Goal: Information Seeking & Learning: Learn about a topic

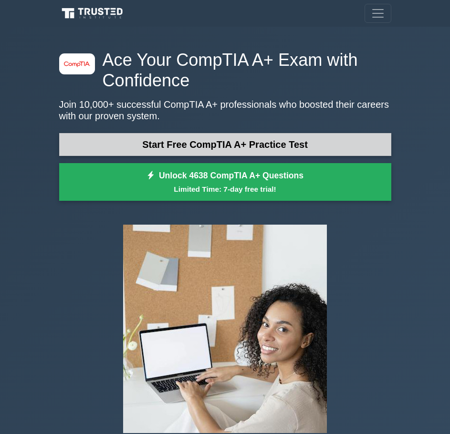
click at [146, 138] on link "Start Free CompTIA A+ Practice Test" at bounding box center [225, 144] width 332 height 23
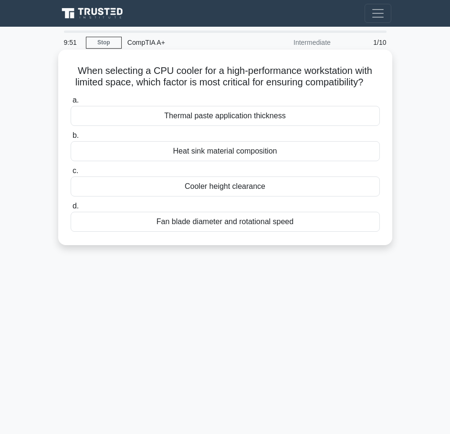
click at [204, 197] on div "Cooler height clearance" at bounding box center [225, 187] width 309 height 20
click at [71, 174] on input "c. Cooler height clearance" at bounding box center [71, 171] width 0 height 6
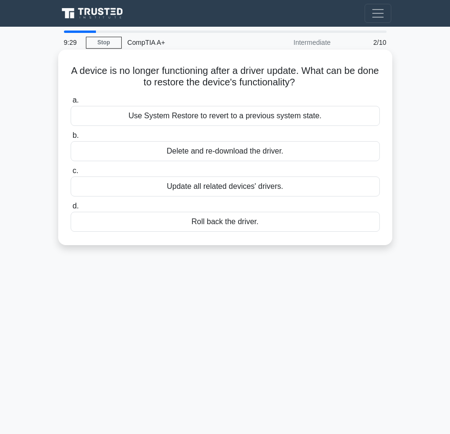
click at [226, 224] on div "Roll back the driver." at bounding box center [225, 222] width 309 height 20
click at [71, 210] on input "d. Roll back the driver." at bounding box center [71, 206] width 0 height 6
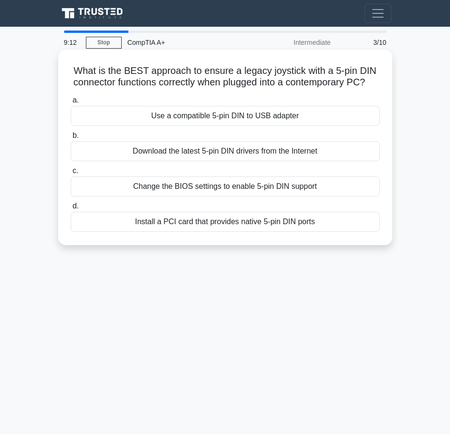
click at [199, 126] on div "Use a compatible 5-pin DIN to USB adapter" at bounding box center [225, 116] width 309 height 20
click at [71, 104] on input "a. Use a compatible 5-pin DIN to USB adapter" at bounding box center [71, 100] width 0 height 6
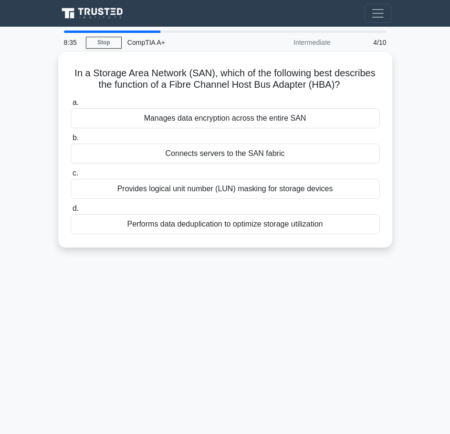
drag, startPoint x: 195, startPoint y: 219, endPoint x: 110, endPoint y: 291, distance: 111.1
click at [137, 277] on div "8:35 Stop CompTIA A+ Intermediate 4/10 In a Storage Area Network (SAN), which o…" at bounding box center [225, 269] width 344 height 477
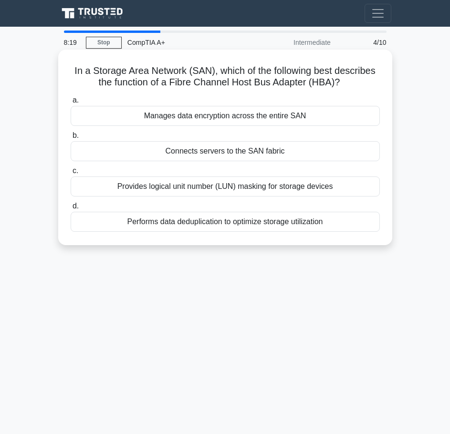
click at [216, 157] on div "Connects servers to the SAN fabric" at bounding box center [225, 151] width 309 height 20
click at [71, 139] on input "b. Connects servers to the SAN fabric" at bounding box center [71, 136] width 0 height 6
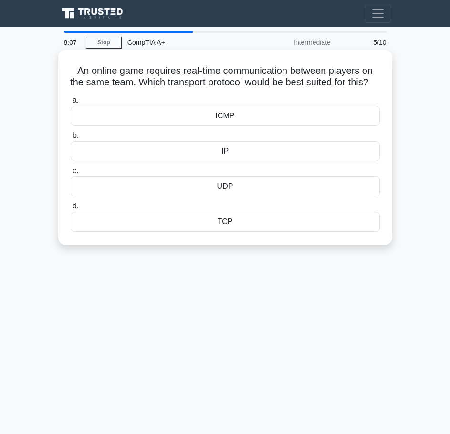
click at [184, 161] on div "IP" at bounding box center [225, 151] width 309 height 20
click at [71, 139] on input "b. IP" at bounding box center [71, 136] width 0 height 6
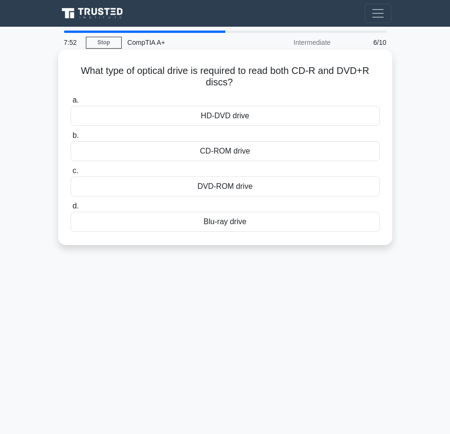
click at [261, 118] on div "HD-DVD drive" at bounding box center [225, 116] width 309 height 20
click at [71, 104] on input "a. HD-DVD drive" at bounding box center [71, 100] width 0 height 6
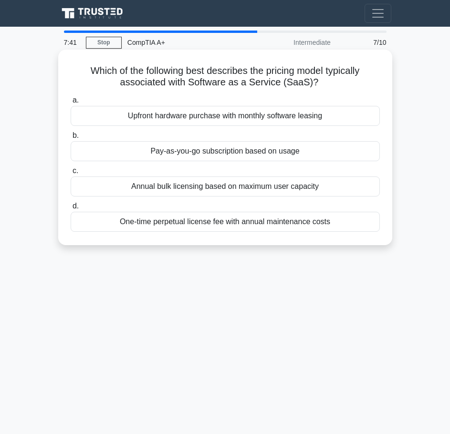
click at [179, 152] on div "Pay-as-you-go subscription based on usage" at bounding box center [225, 151] width 309 height 20
click at [71, 139] on input "b. Pay-as-you-go subscription based on usage" at bounding box center [71, 136] width 0 height 6
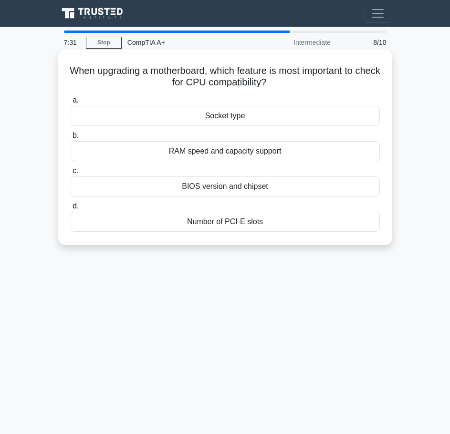
click at [244, 120] on div "Socket type" at bounding box center [225, 116] width 309 height 20
click at [71, 104] on input "a. Socket type" at bounding box center [71, 100] width 0 height 6
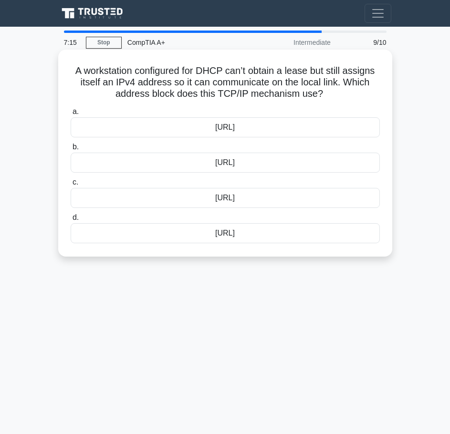
click at [233, 204] on div "192.0.2.0/24" at bounding box center [225, 198] width 309 height 20
click at [71, 186] on input "c. 192.0.2.0/24" at bounding box center [71, 182] width 0 height 6
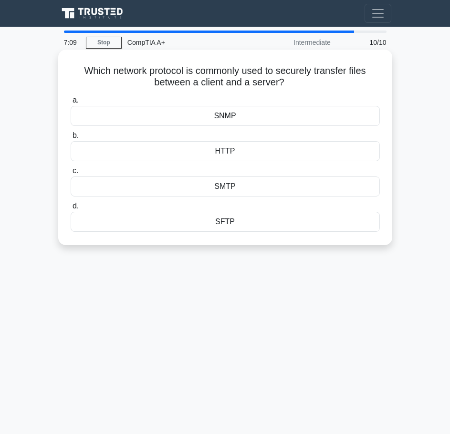
click at [244, 153] on div "HTTP" at bounding box center [225, 151] width 309 height 20
click at [71, 139] on input "b. HTTP" at bounding box center [71, 136] width 0 height 6
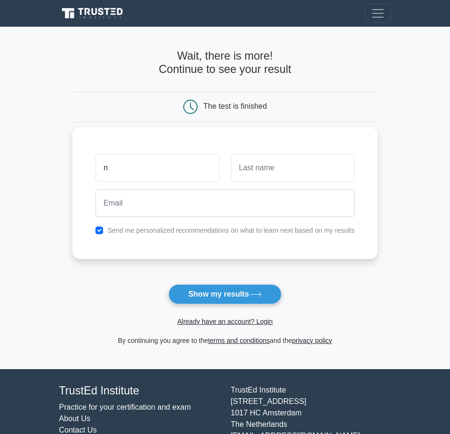
type input "n"
click at [243, 170] on input "text" at bounding box center [293, 168] width 124 height 28
type input "n"
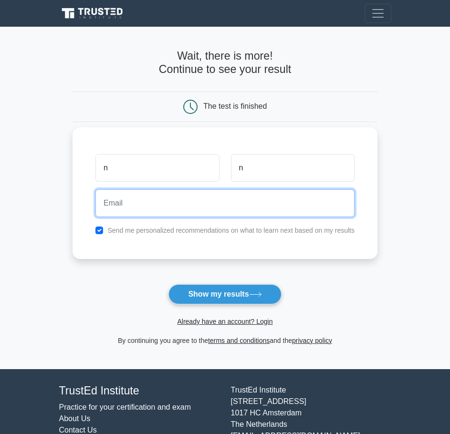
click at [191, 209] on input "email" at bounding box center [224, 204] width 259 height 28
type input "[EMAIL_ADDRESS][DOMAIN_NAME]"
click at [169, 285] on button "Show my results" at bounding box center [225, 295] width 113 height 20
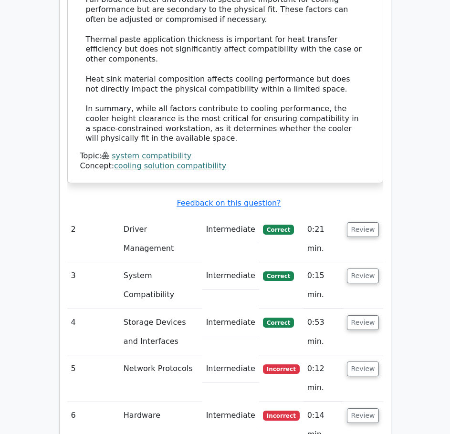
scroll to position [1193, 0]
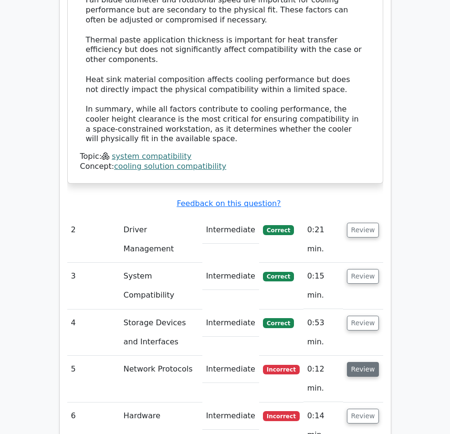
click at [367, 362] on button "Review" at bounding box center [363, 369] width 32 height 15
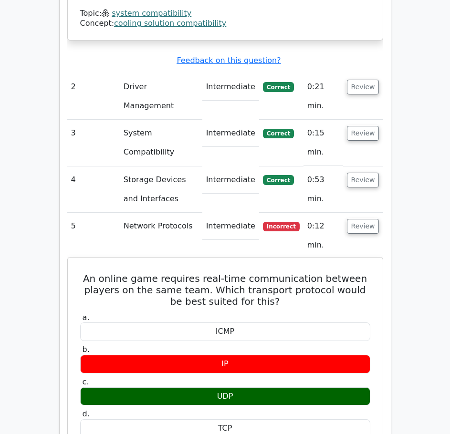
scroll to position [1241, 0]
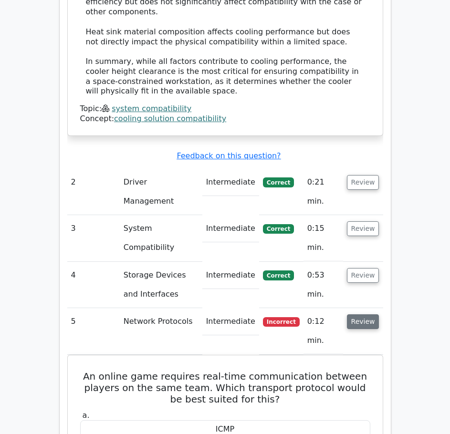
click at [362, 315] on button "Review" at bounding box center [363, 322] width 32 height 15
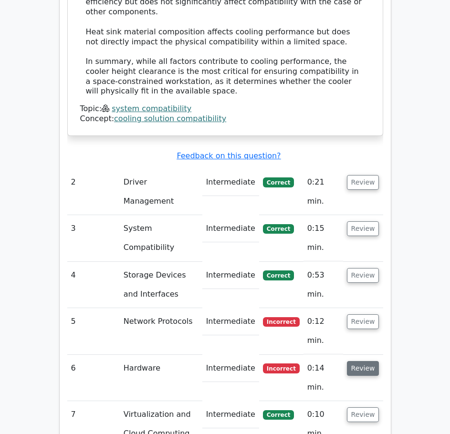
click at [361, 361] on button "Review" at bounding box center [363, 368] width 32 height 15
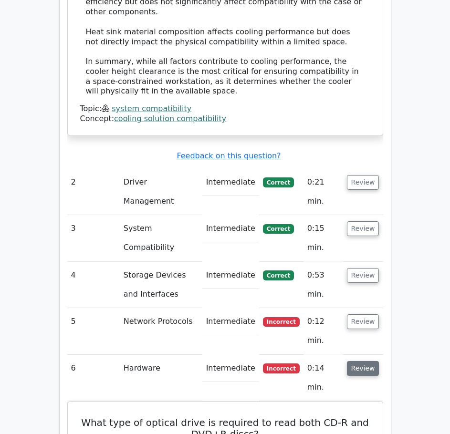
click at [361, 361] on button "Review" at bounding box center [363, 368] width 32 height 15
